Goal: Information Seeking & Learning: Understand process/instructions

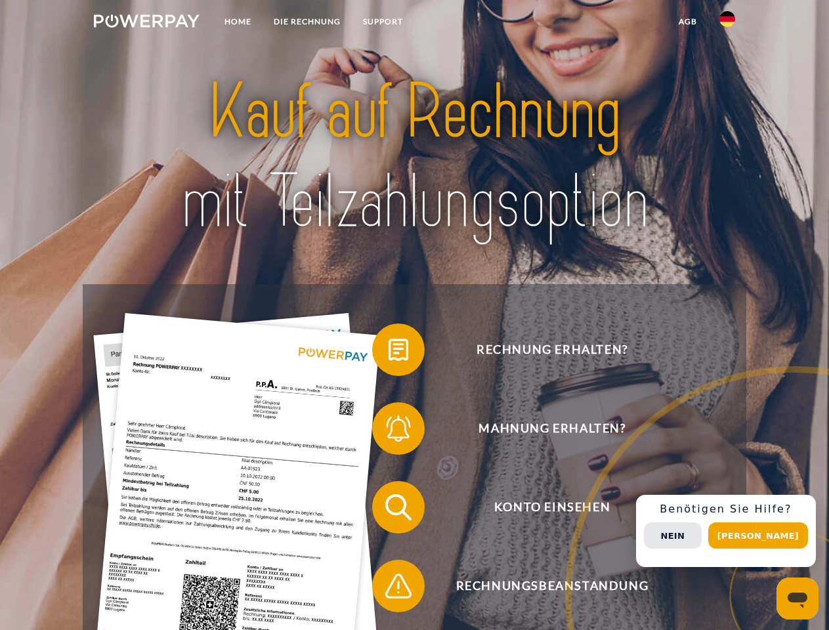
click at [146, 23] on img at bounding box center [147, 20] width 106 height 13
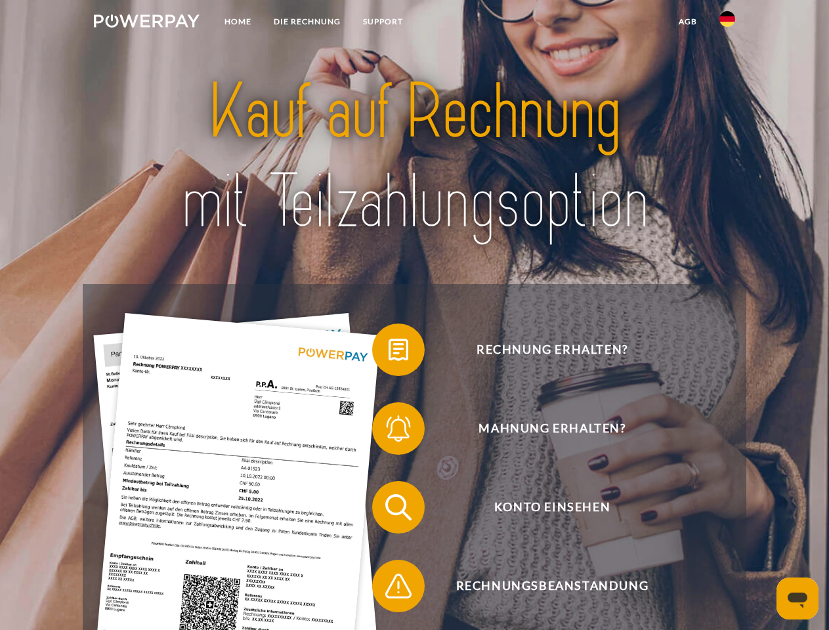
click at [727, 23] on img at bounding box center [727, 19] width 16 height 16
click at [687, 22] on link "agb" at bounding box center [687, 22] width 41 height 24
click at [389, 352] on span at bounding box center [379, 350] width 66 height 66
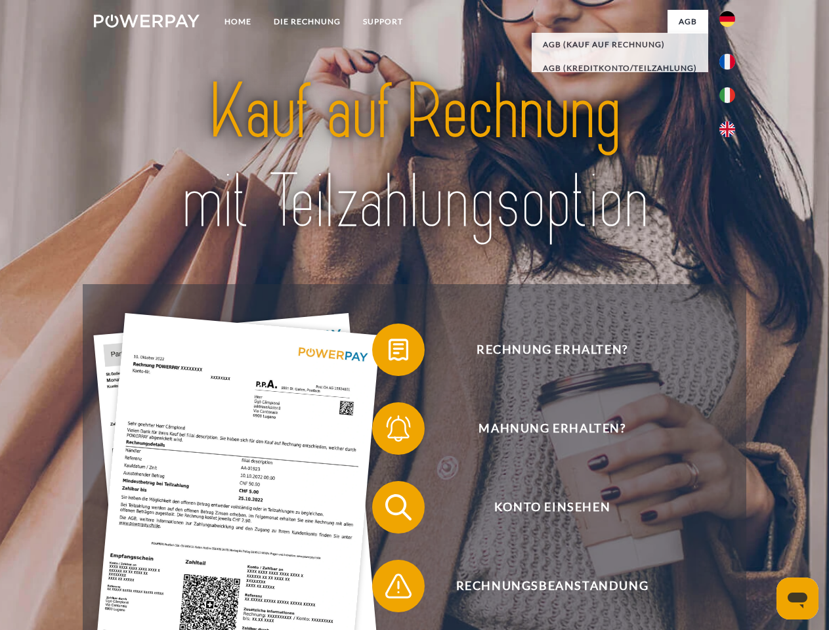
click at [389, 431] on span at bounding box center [379, 429] width 66 height 66
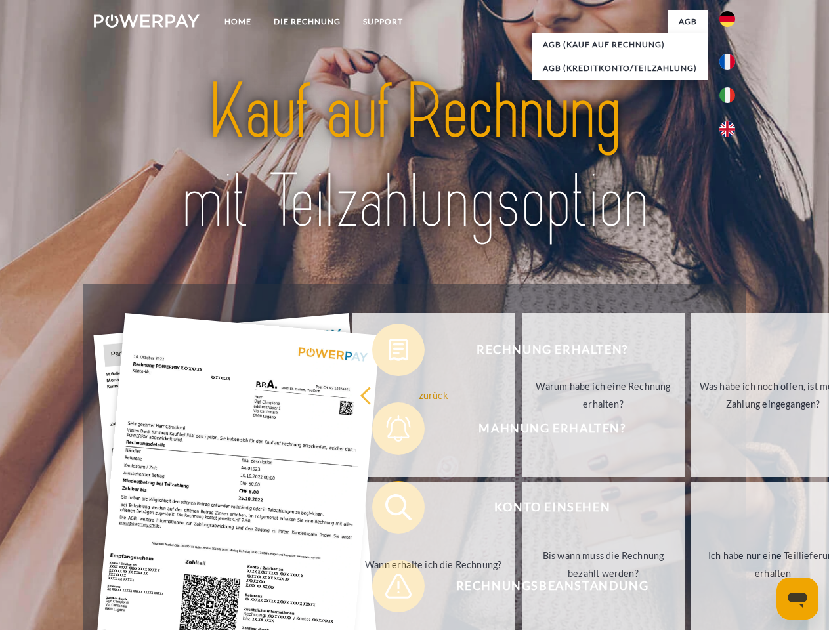
click at [522, 510] on link "Bis wann muss die Rechnung bezahlt werden?" at bounding box center [603, 564] width 163 height 164
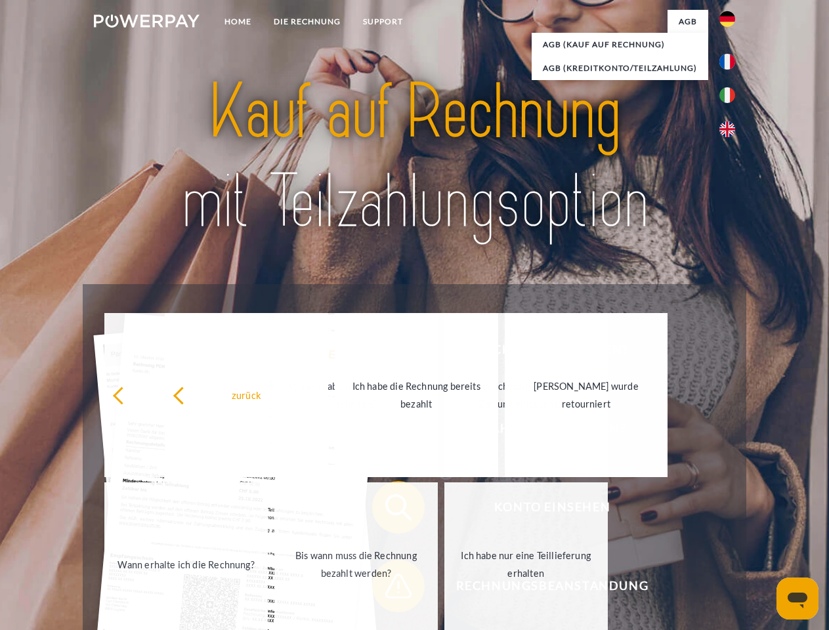
click at [389, 589] on div "zurück Warum habe ich eine Rechnung erhalten? Was habe ich noch offen, ist mein…" at bounding box center [356, 479] width 530 height 339
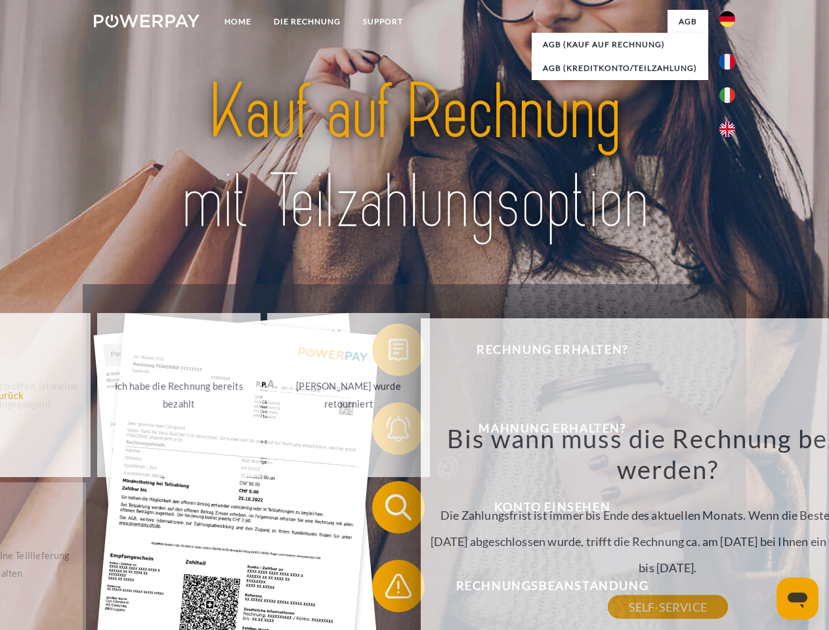
click at [730, 531] on div "Rechnung erhalten? Mahnung erhalten? Konto einsehen" at bounding box center [414, 546] width 663 height 525
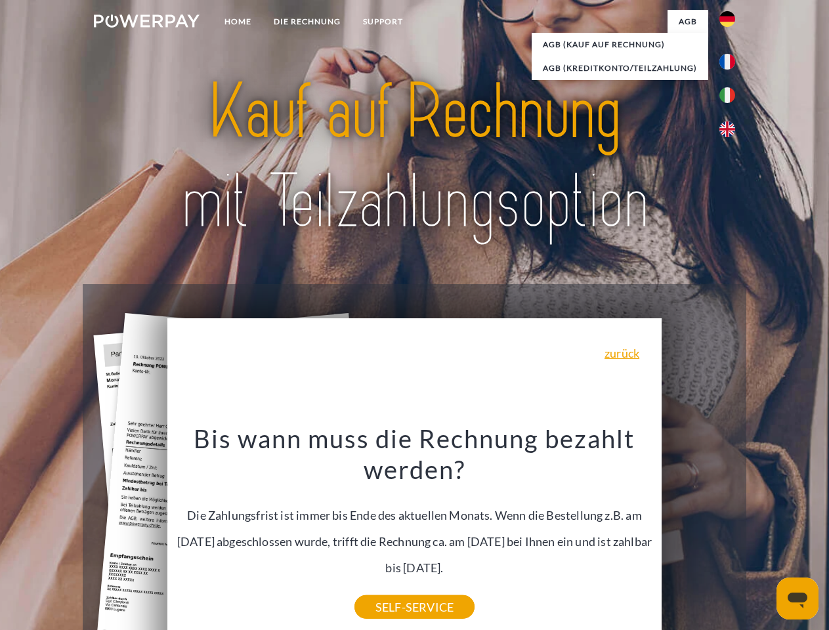
click at [698, 534] on span "Konto einsehen" at bounding box center [552, 507] width 322 height 53
click at [763, 536] on header "Home DIE RECHNUNG SUPPORT" at bounding box center [414, 453] width 829 height 906
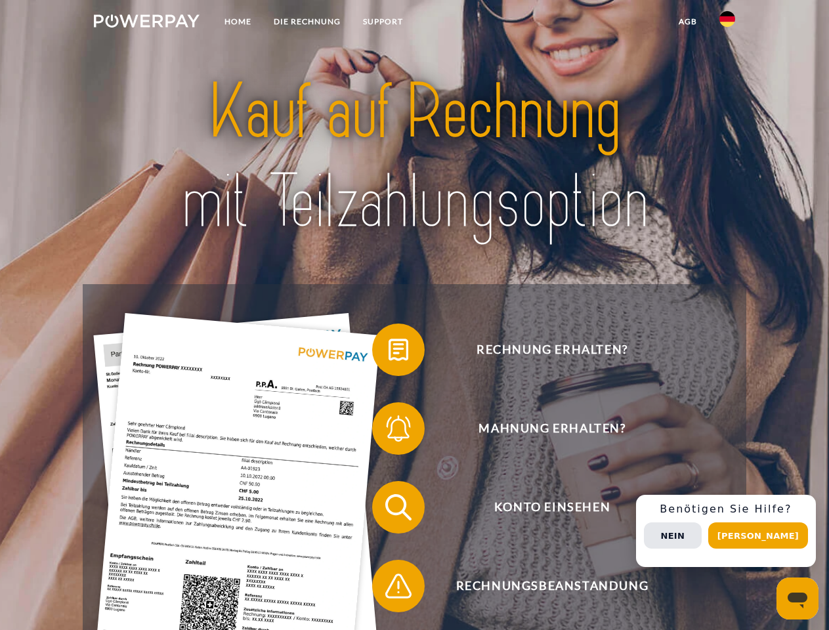
click at [146, 23] on img at bounding box center [147, 20] width 106 height 13
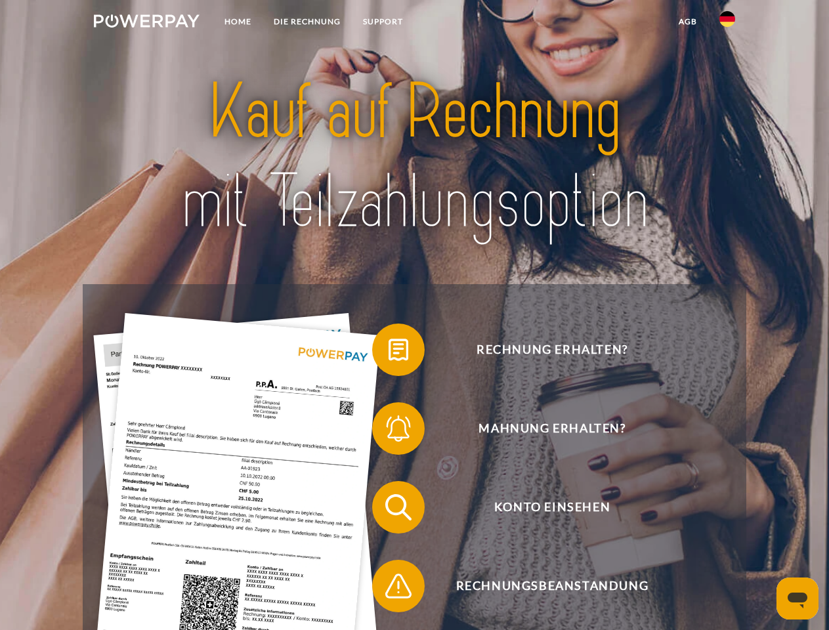
click at [727, 23] on img at bounding box center [727, 19] width 16 height 16
click at [687, 22] on link "agb" at bounding box center [687, 22] width 41 height 24
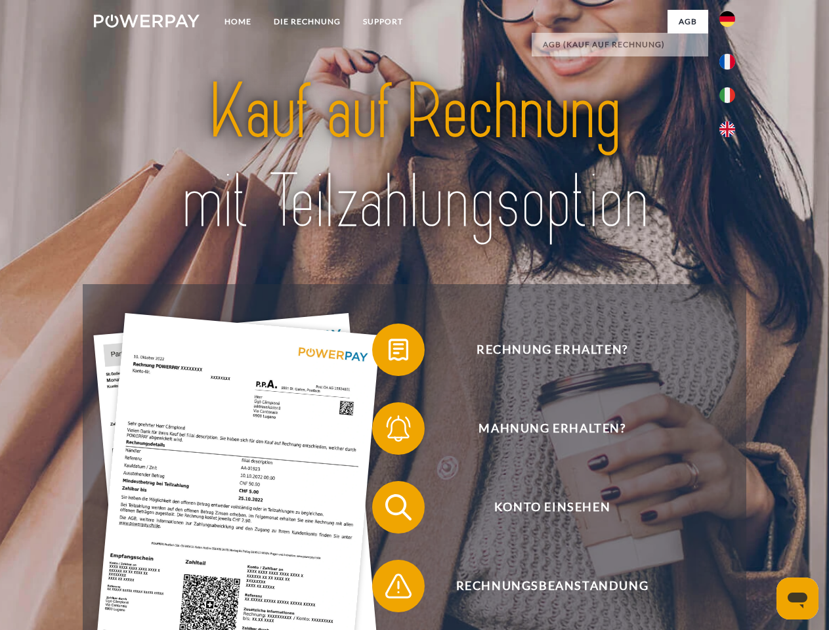
click at [389, 352] on span at bounding box center [379, 350] width 66 height 66
click at [389, 431] on span at bounding box center [379, 429] width 66 height 66
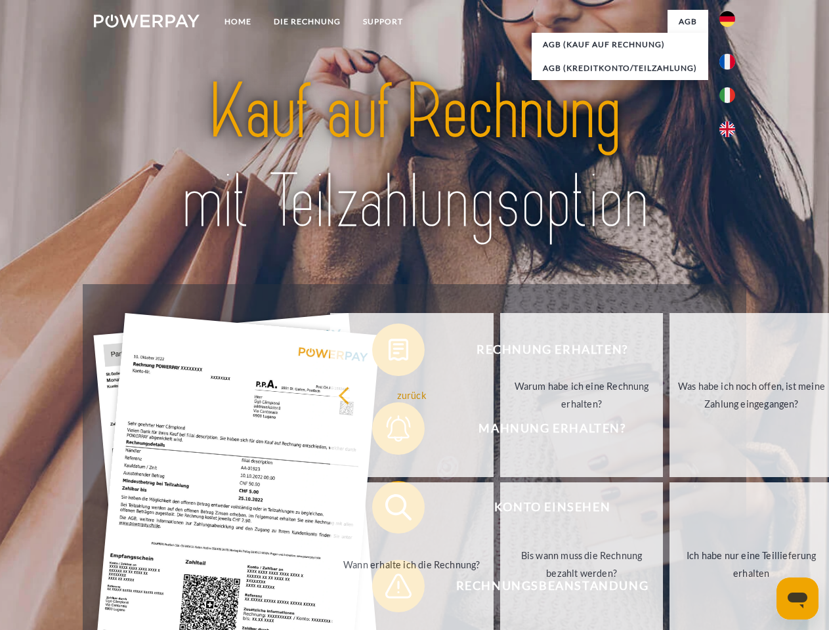
click at [500, 510] on link "Bis wann muss die Rechnung bezahlt werden?" at bounding box center [581, 564] width 163 height 164
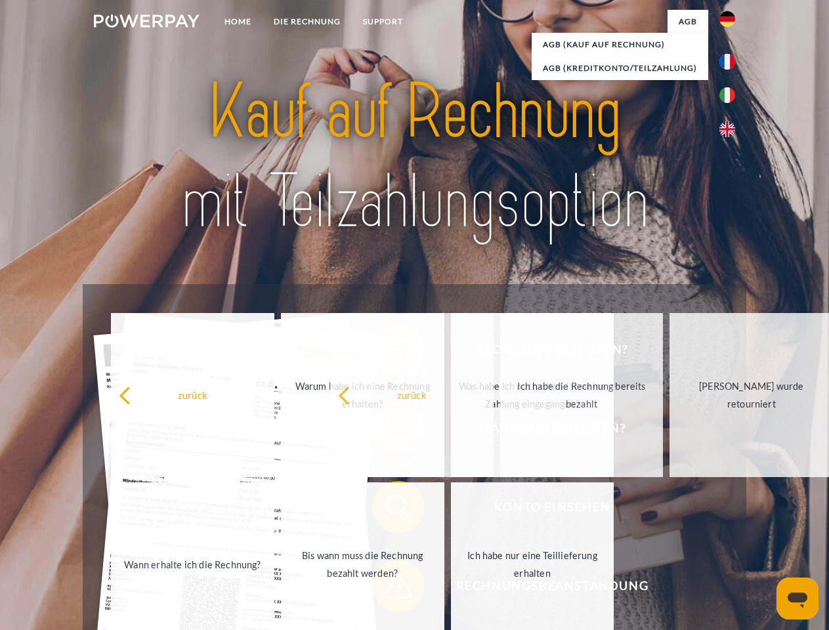
click at [389, 589] on span at bounding box center [379, 586] width 66 height 66
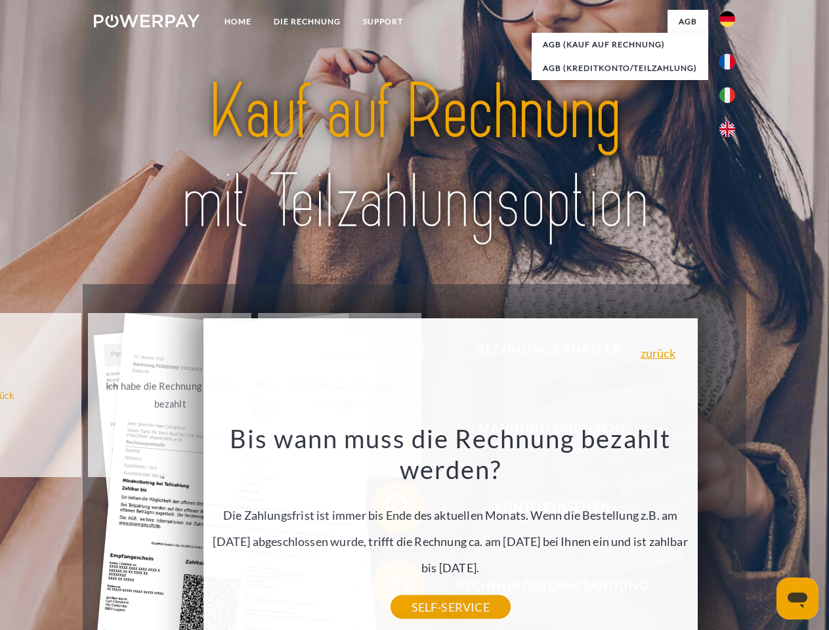
click at [730, 531] on div "Rechnung erhalten? Mahnung erhalten? Konto einsehen" at bounding box center [414, 546] width 663 height 525
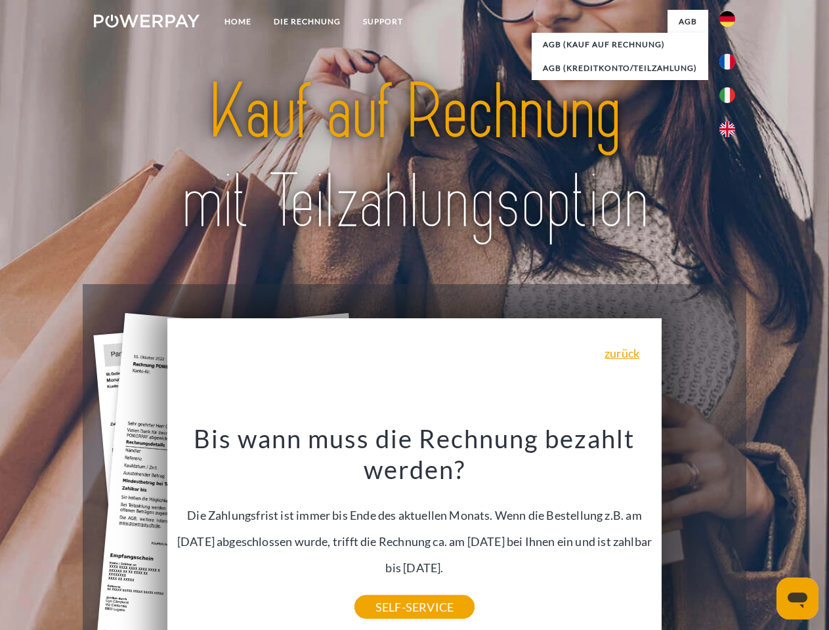
click at [698, 534] on span "Konto einsehen" at bounding box center [552, 507] width 322 height 53
click at [763, 536] on header "Home DIE RECHNUNG SUPPORT" at bounding box center [414, 453] width 829 height 906
